Goal: Information Seeking & Learning: Understand process/instructions

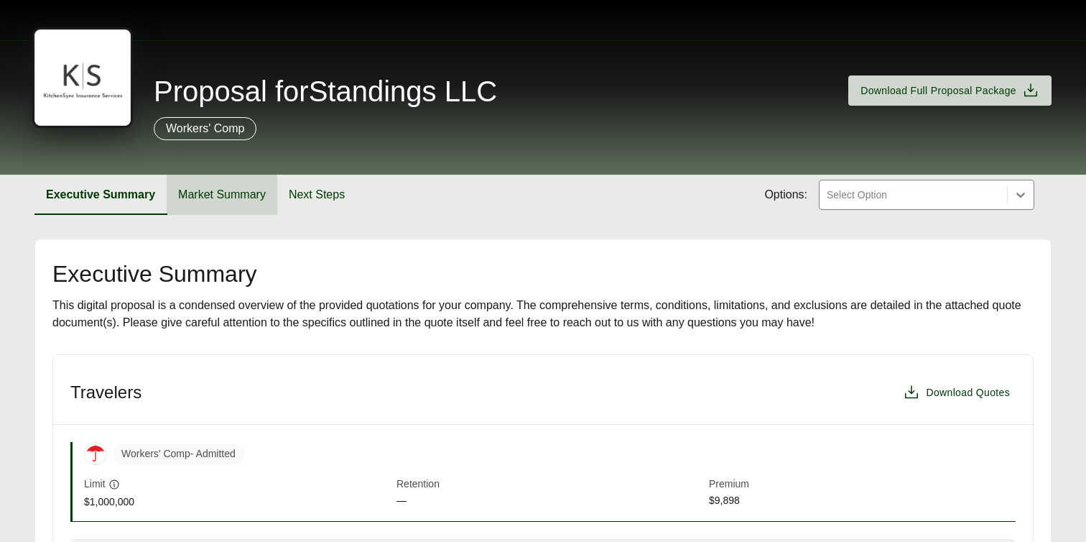
click at [222, 202] on button "Market Summary" at bounding box center [222, 195] width 111 height 40
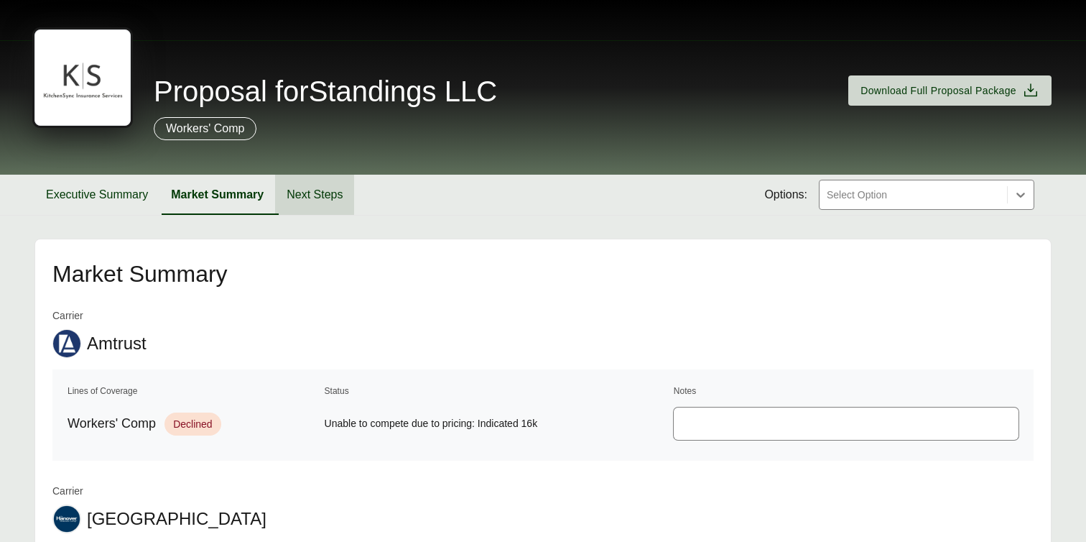
click at [323, 195] on button "Next Steps" at bounding box center [314, 195] width 79 height 40
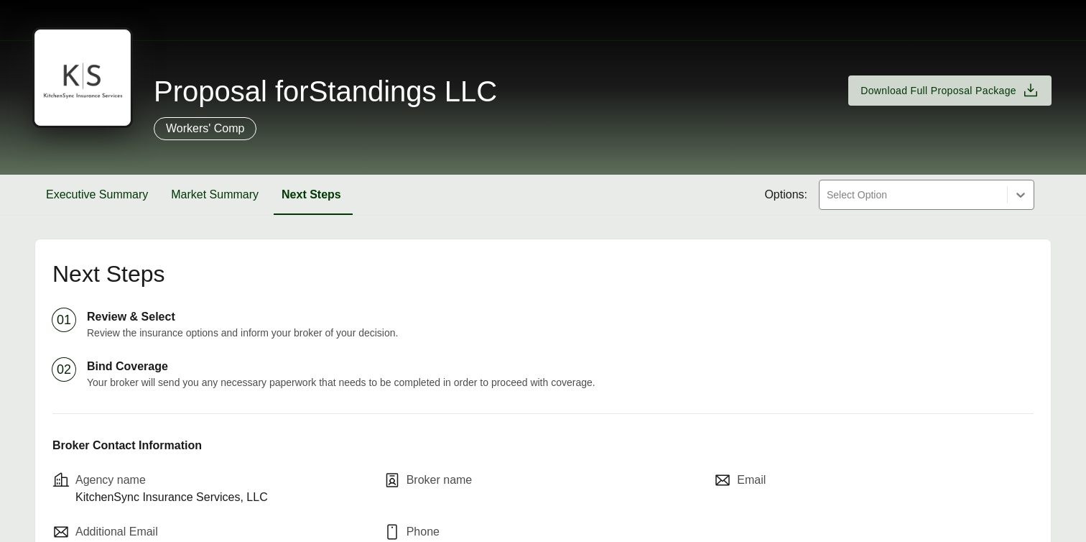
scroll to position [142, 0]
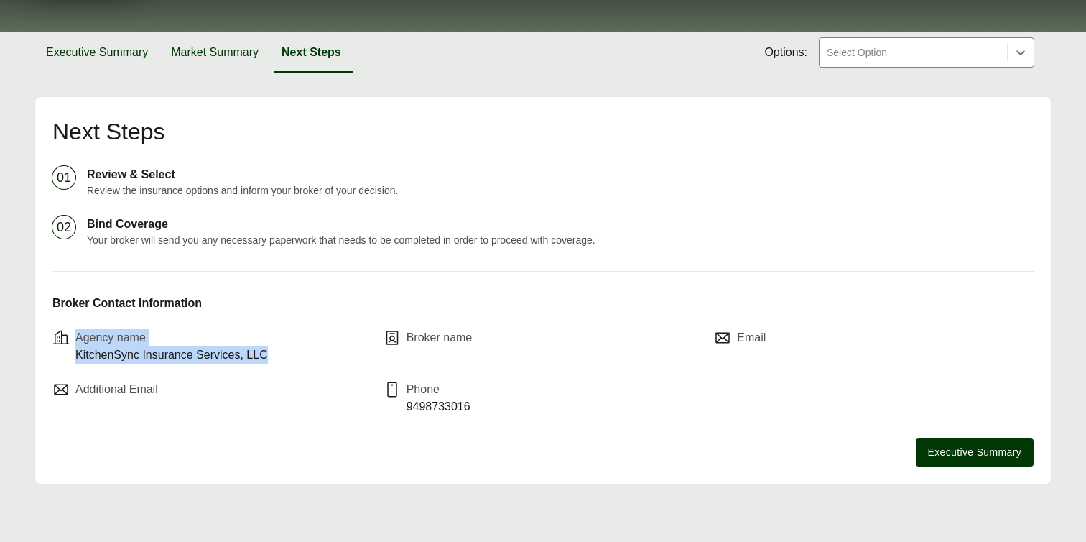
drag, startPoint x: 290, startPoint y: 355, endPoint x: 31, endPoint y: 325, distance: 261.1
click at [31, 325] on main "Next Steps 01 Review & Select Review the insurance options and inform your brok…" at bounding box center [543, 318] width 1086 height 445
click at [282, 413] on div "Additional Email" at bounding box center [212, 398] width 320 height 34
click at [445, 341] on p "Broker name" at bounding box center [440, 337] width 66 height 17
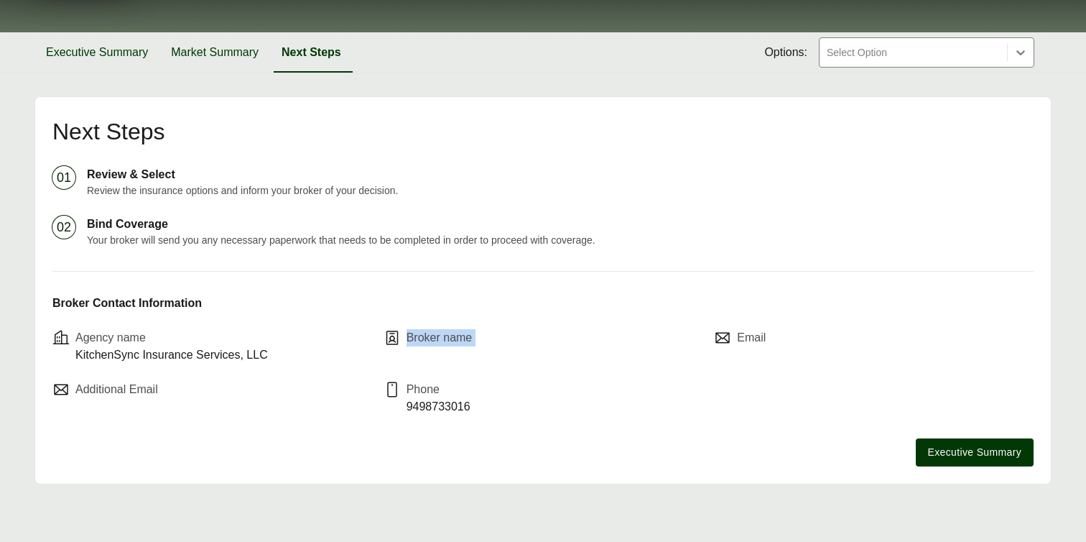
click at [445, 341] on p "Broker name" at bounding box center [440, 337] width 66 height 17
click at [463, 353] on div "Broker name" at bounding box center [440, 346] width 66 height 34
click at [471, 338] on p "Broker name" at bounding box center [440, 337] width 66 height 17
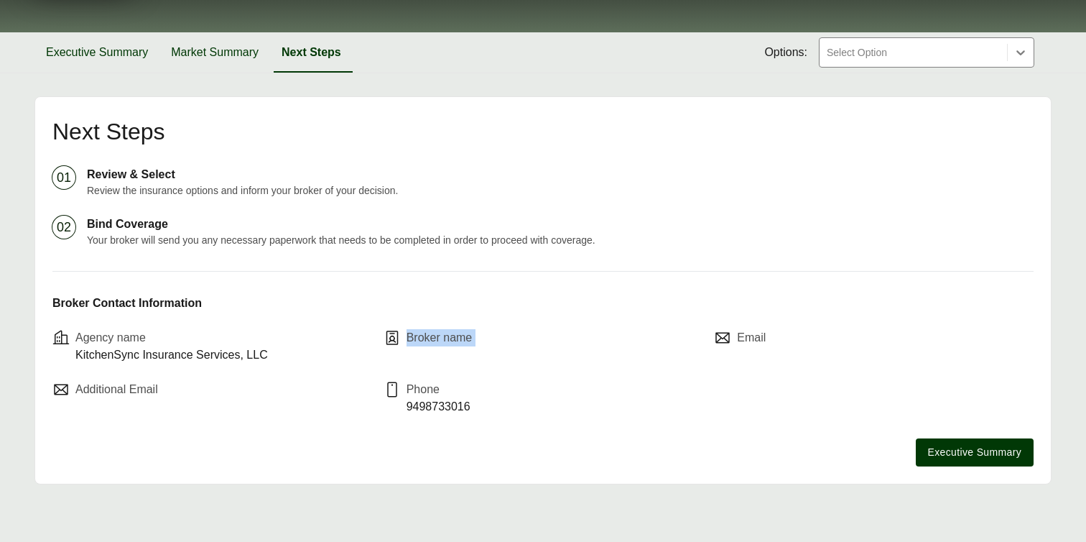
click at [499, 341] on div "Broker name" at bounding box center [544, 346] width 320 height 34
click at [424, 404] on p "9498733016" at bounding box center [439, 406] width 64 height 17
click at [440, 404] on p "9498733016" at bounding box center [439, 406] width 64 height 17
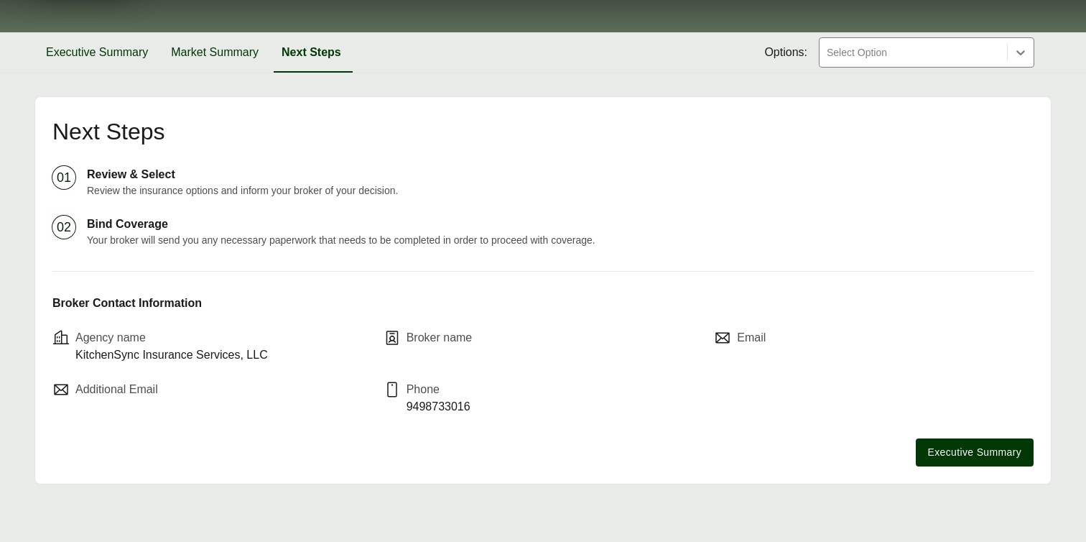
click at [443, 409] on p "9498733016" at bounding box center [439, 406] width 64 height 17
click at [483, 410] on div "Phone [PHONE_NUMBER]" at bounding box center [544, 398] width 320 height 34
click at [473, 397] on div "Phone [PHONE_NUMBER]" at bounding box center [544, 398] width 320 height 34
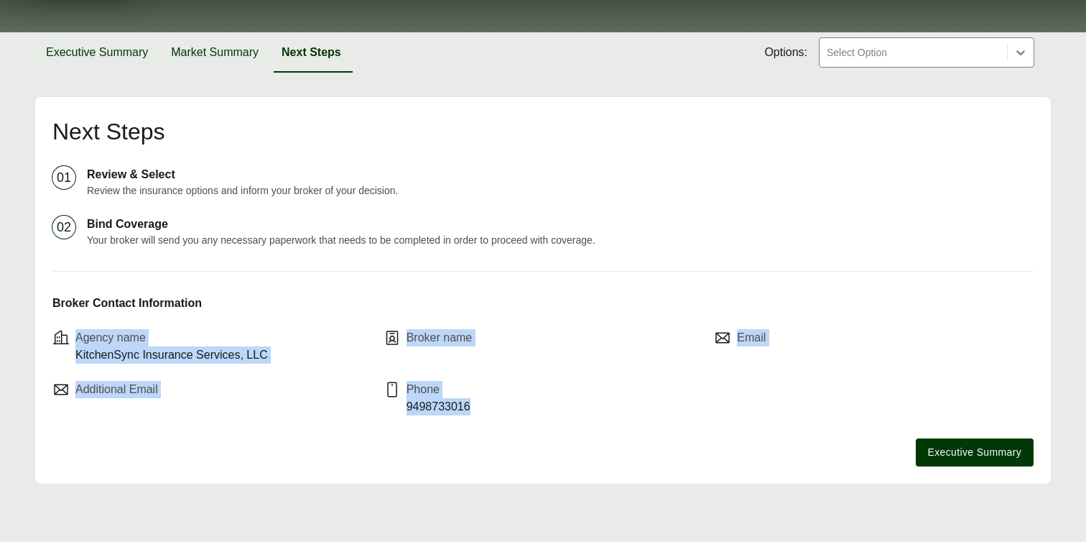
drag, startPoint x: 473, startPoint y: 408, endPoint x: 40, endPoint y: 333, distance: 438.9
click at [40, 333] on div "Next Steps 01 Review & Select Review the insurance options and inform your brok…" at bounding box center [542, 290] width 1017 height 388
click at [515, 366] on div "Broker Contact Information Agency name KitchenSync Insurance Services, LLC Brok…" at bounding box center [542, 355] width 981 height 121
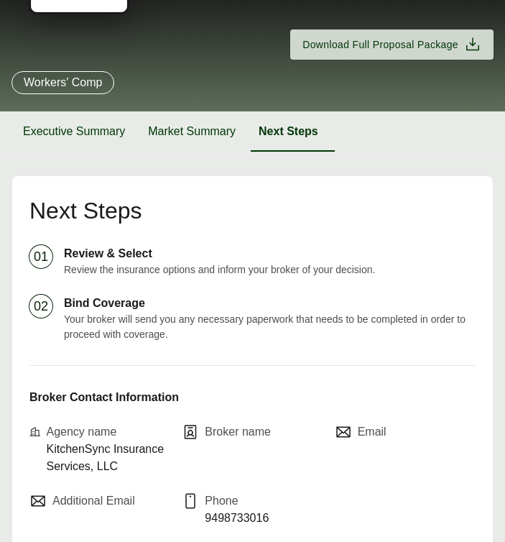
click at [438, 182] on div "Next Steps 01 Review & Select Review the insurance options and inform your brok…" at bounding box center [252, 385] width 482 height 420
